Goal: Transaction & Acquisition: Purchase product/service

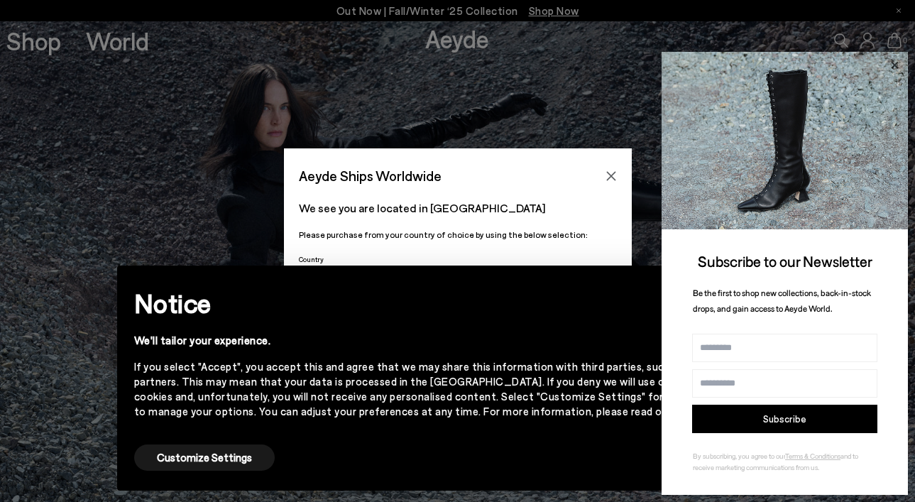
click at [893, 63] on icon at bounding box center [894, 64] width 7 height 7
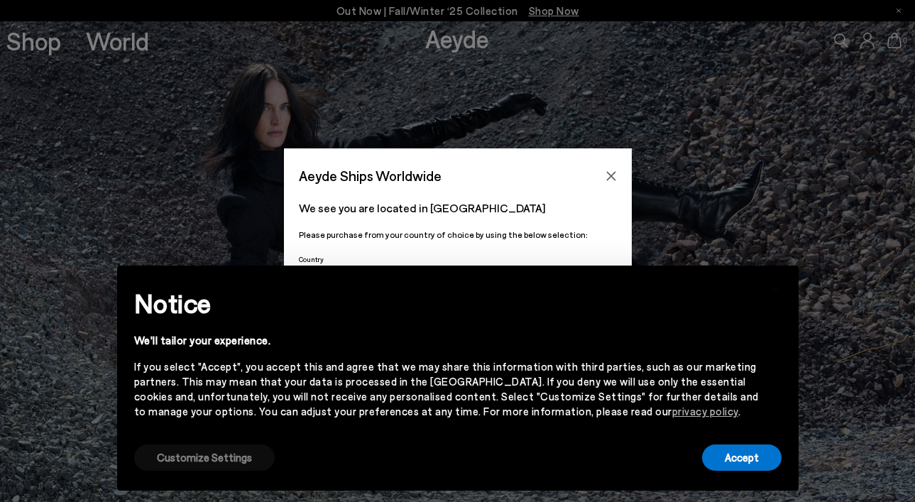
click at [225, 458] on button "Customize Settings" at bounding box center [204, 457] width 140 height 26
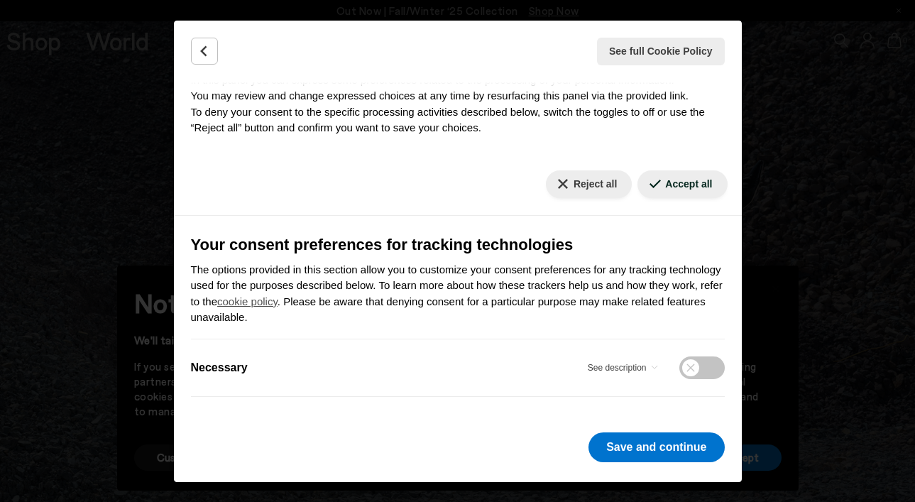
scroll to position [138, 0]
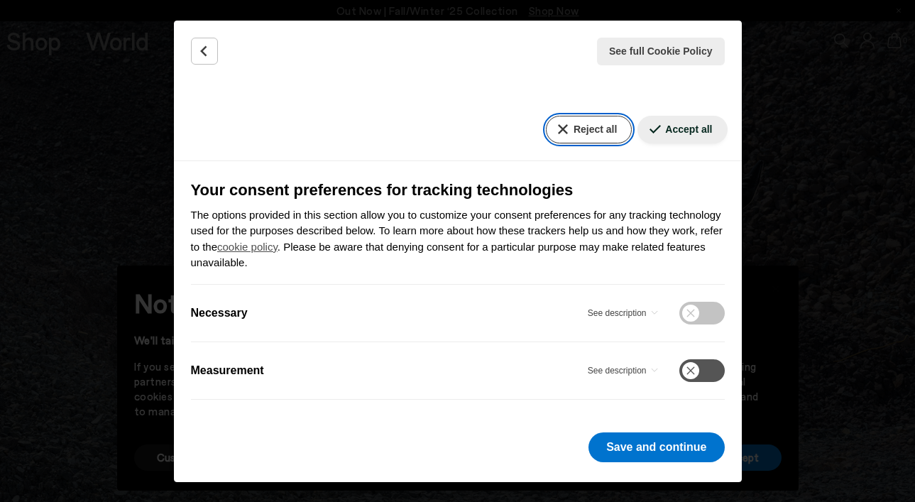
click at [589, 136] on button "Reject all" at bounding box center [589, 130] width 86 height 28
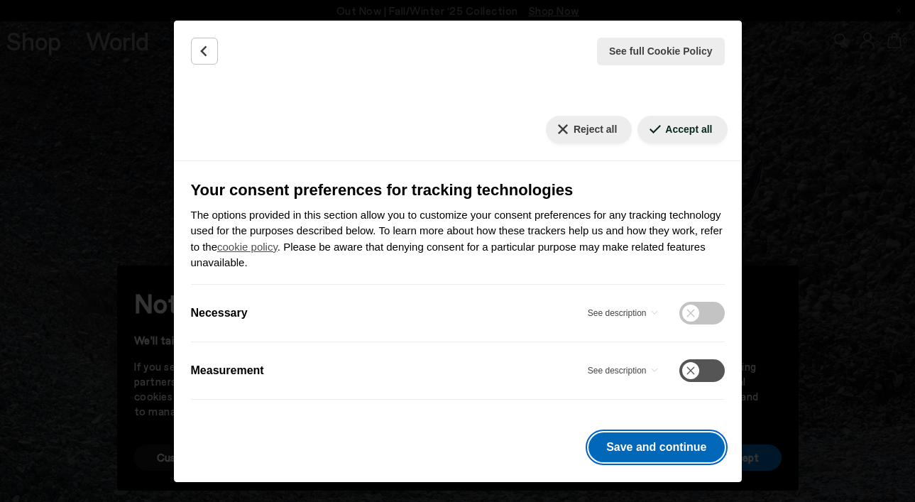
click at [652, 438] on button "Save and continue" at bounding box center [656, 447] width 136 height 30
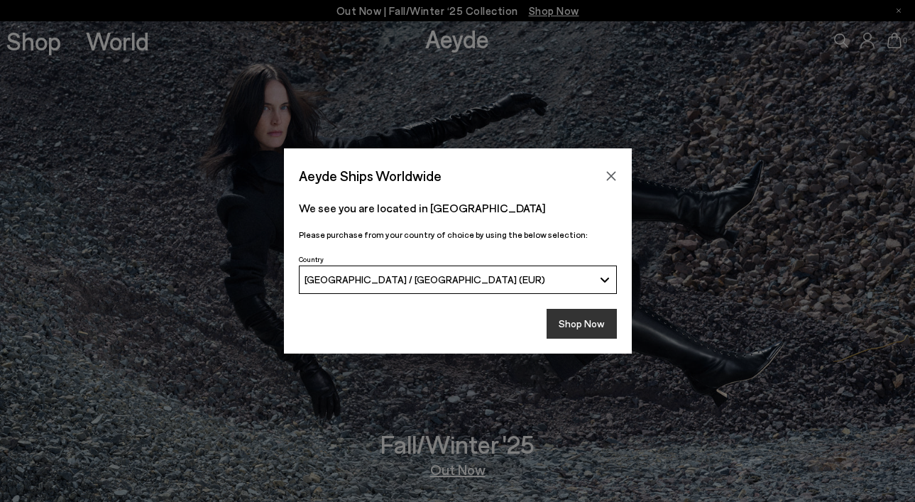
click at [562, 325] on button "Shop Now" at bounding box center [581, 324] width 70 height 30
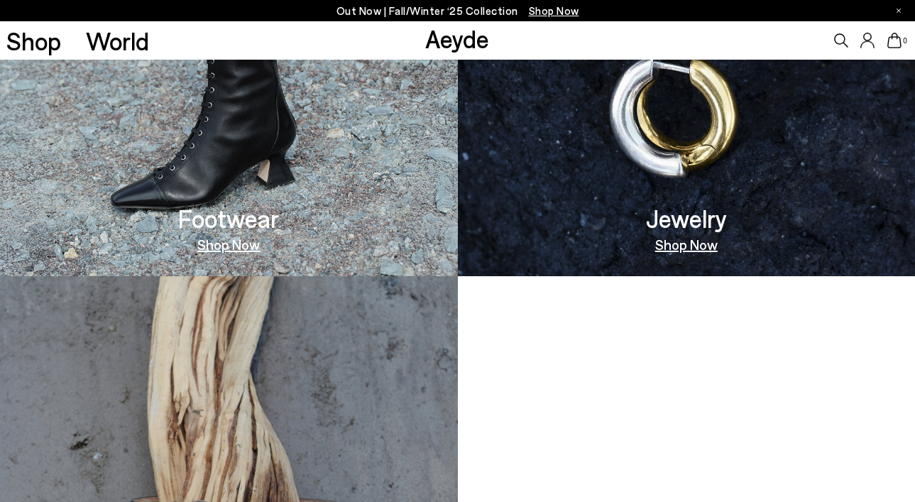
scroll to position [916, 0]
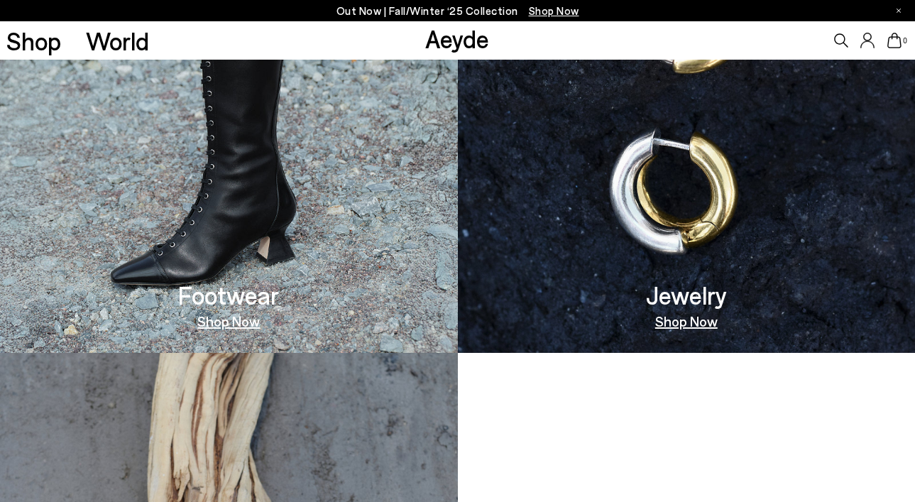
click at [273, 236] on img at bounding box center [229, 112] width 458 height 480
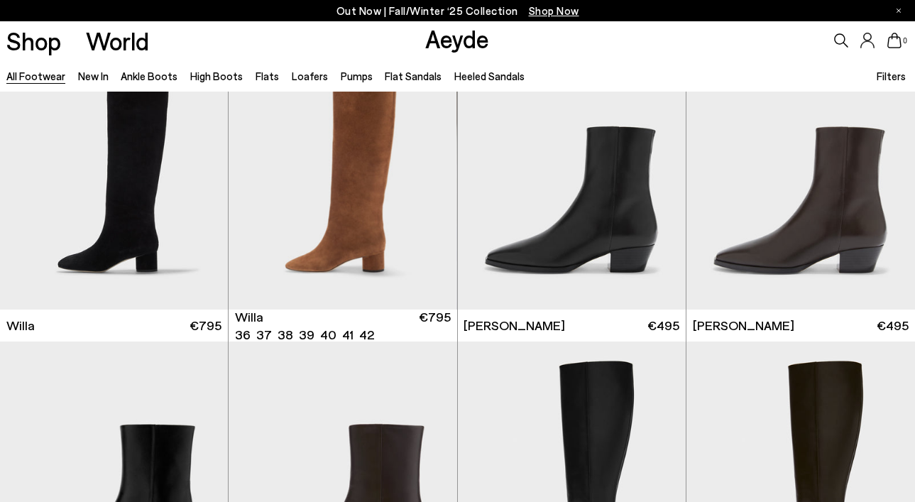
scroll to position [707, 0]
